Goal: Information Seeking & Learning: Find specific fact

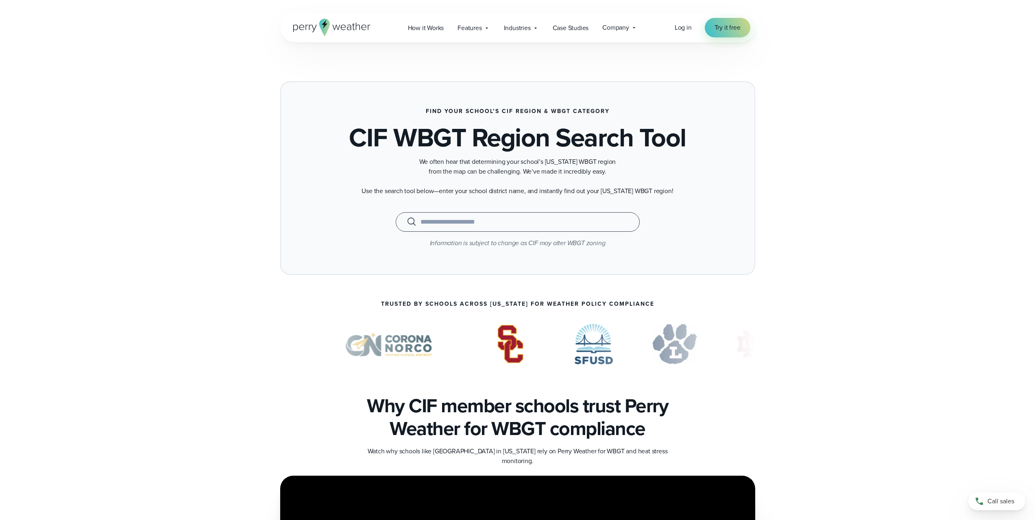
click at [439, 228] on div "When autocomplete results are available use up and down arrows to review and en…" at bounding box center [518, 222] width 244 height 20
click at [442, 224] on input "text" at bounding box center [518, 222] width 224 height 10
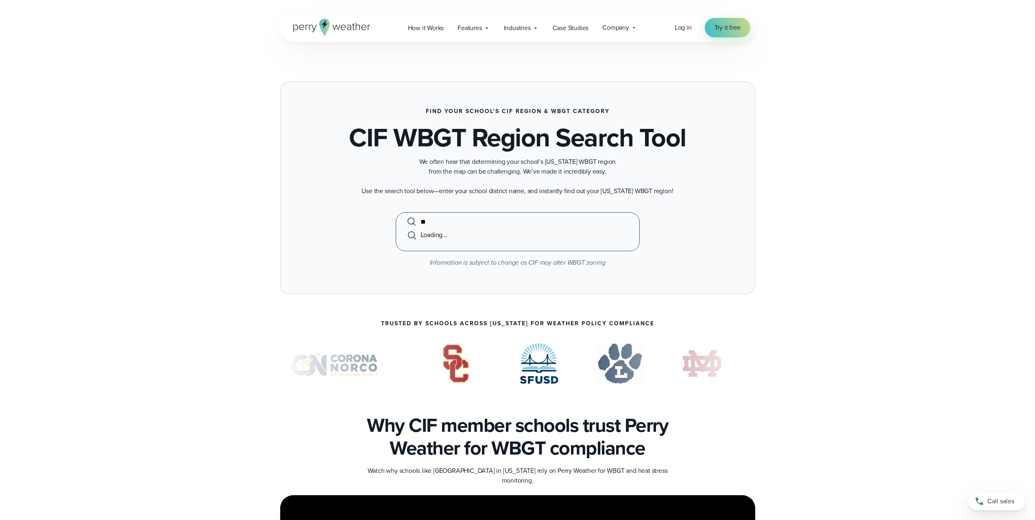
type input "*"
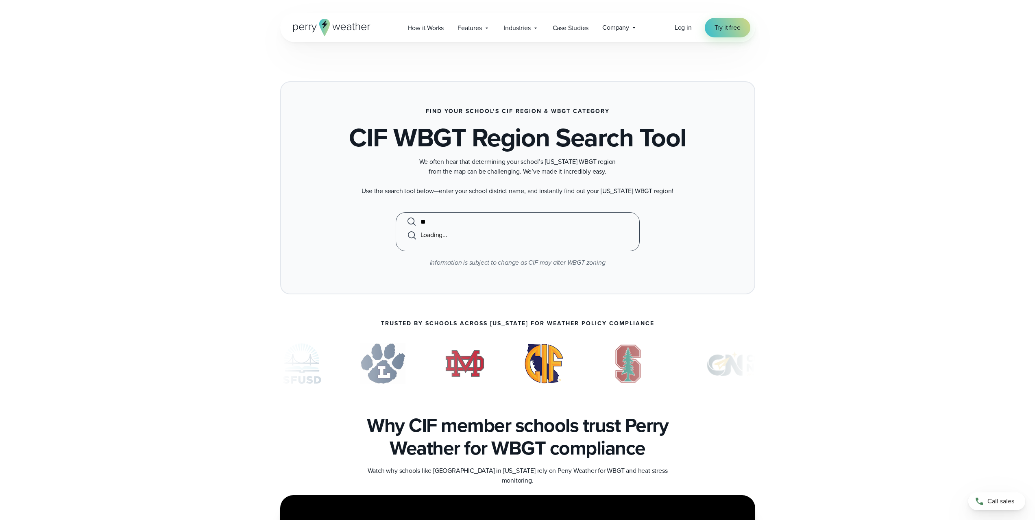
type input "*"
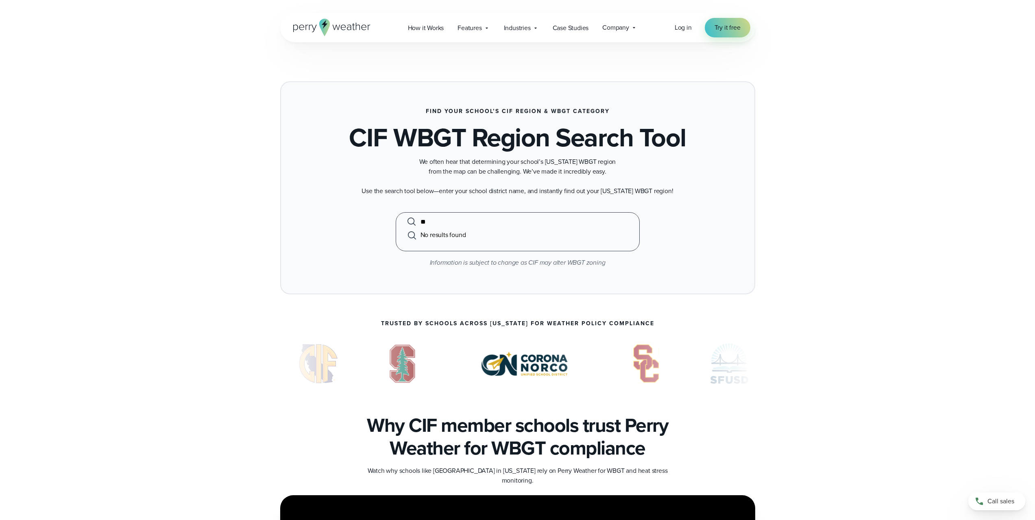
type input "*"
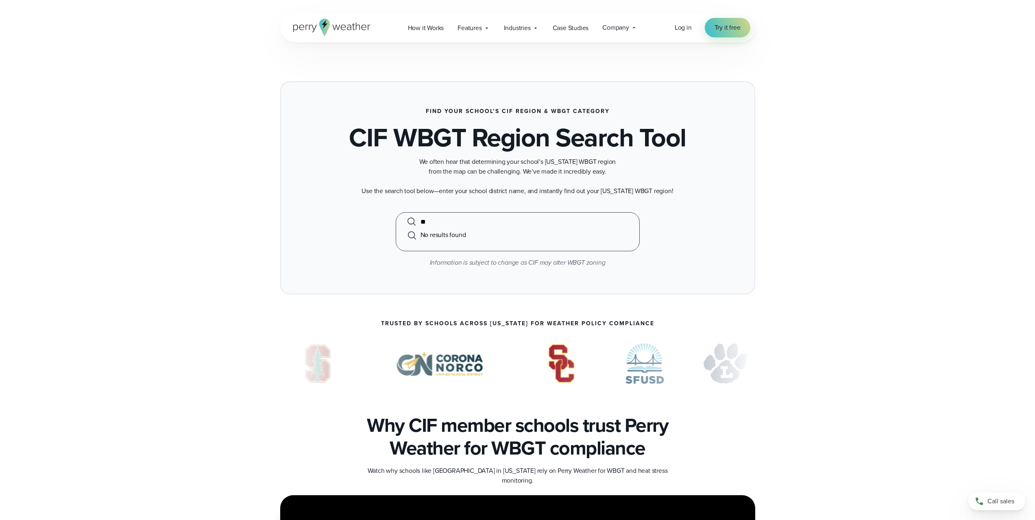
type input "*"
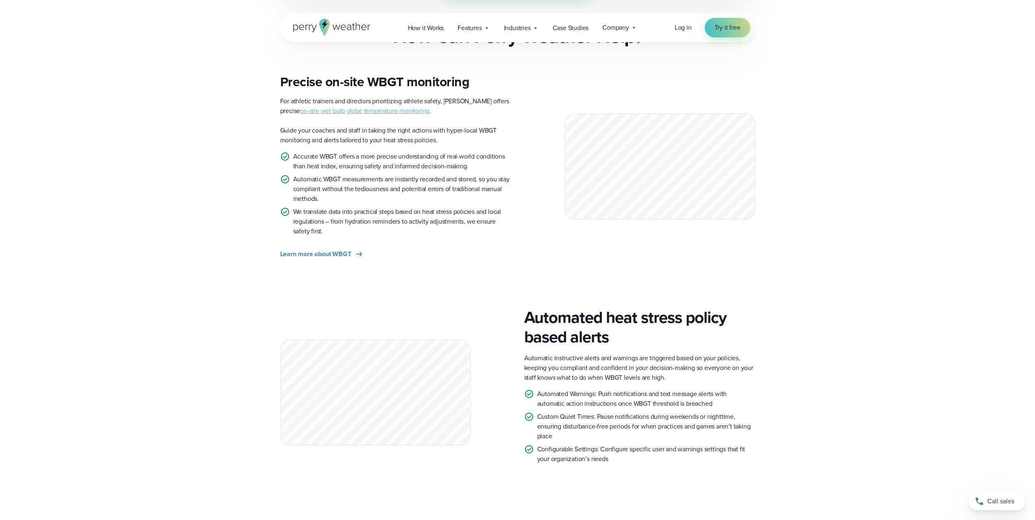
scroll to position [773, 0]
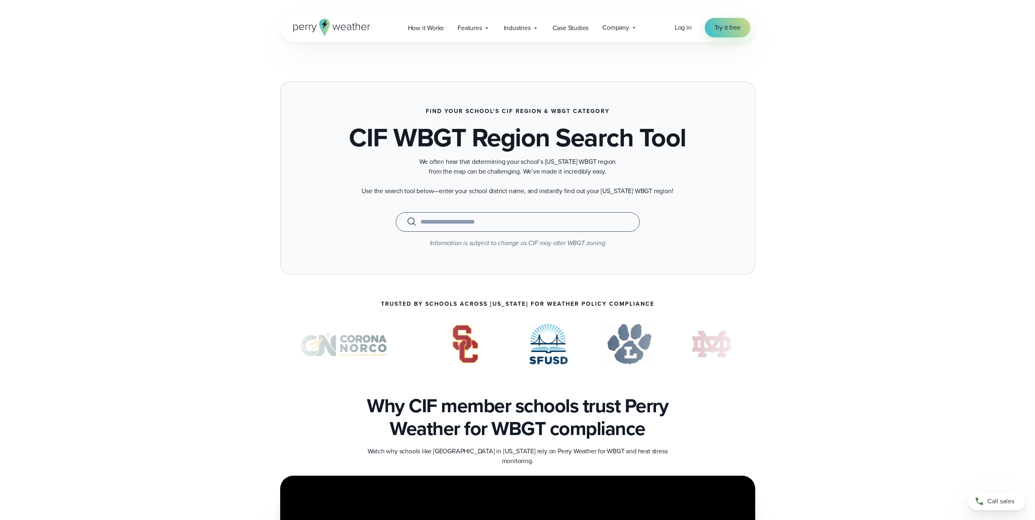
click at [456, 221] on input "text" at bounding box center [518, 222] width 224 height 10
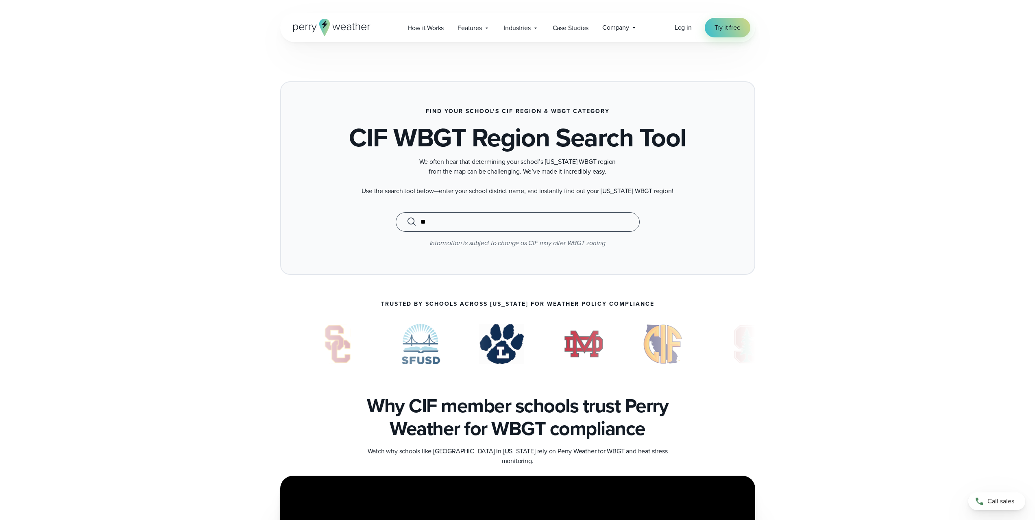
type input "*"
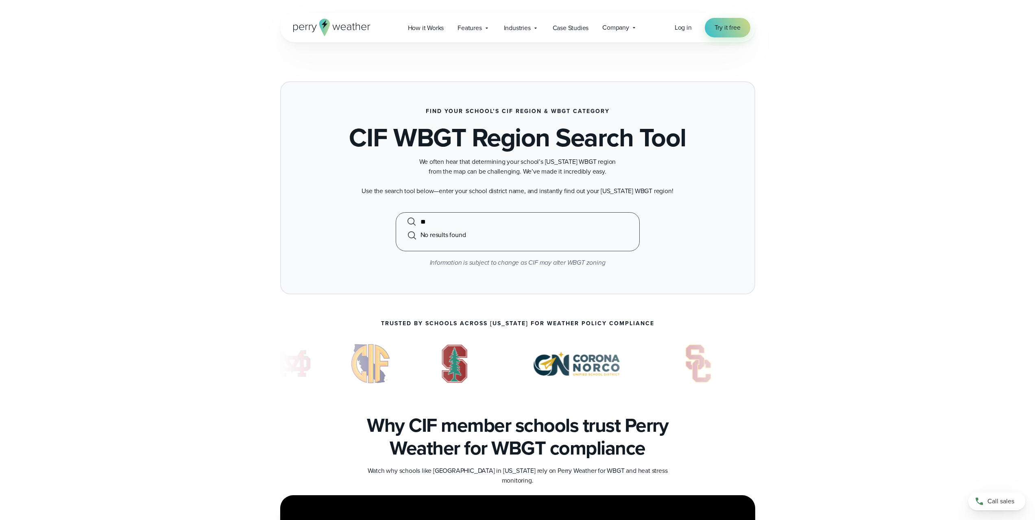
type input "*"
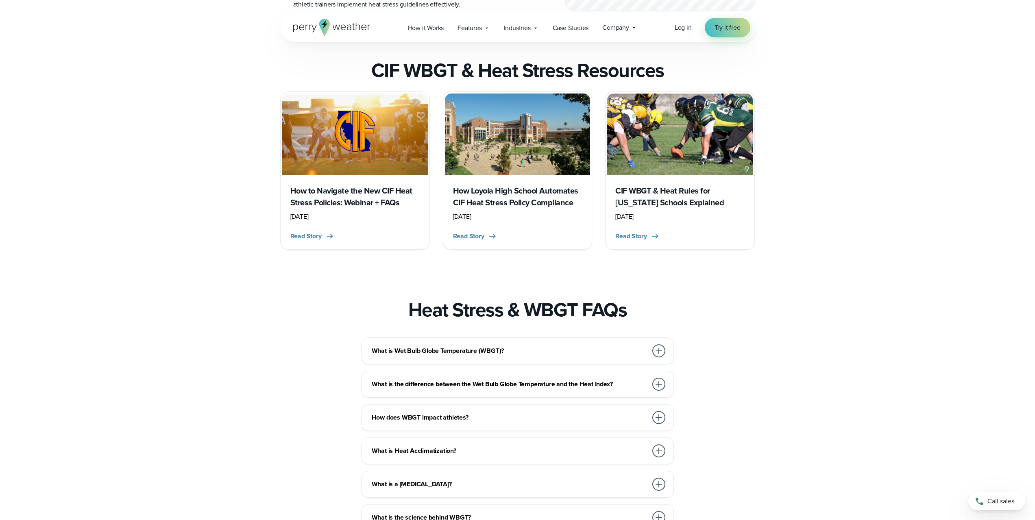
scroll to position [1505, 0]
